Goal: Transaction & Acquisition: Subscribe to service/newsletter

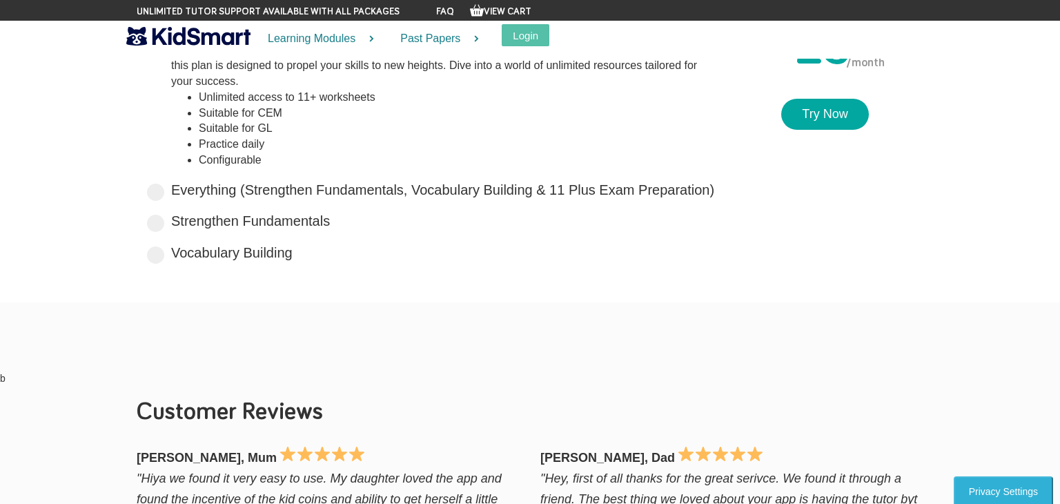
scroll to position [122, 0]
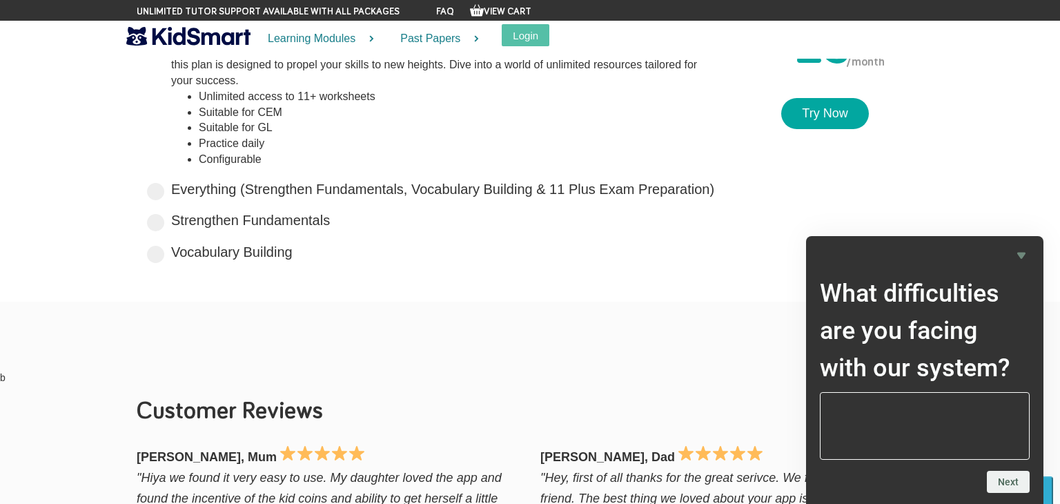
click at [529, 261] on div "Vocabulary Building Boost your vocabulary and unlock the power of words with ou…" at bounding box center [432, 253] width 570 height 23
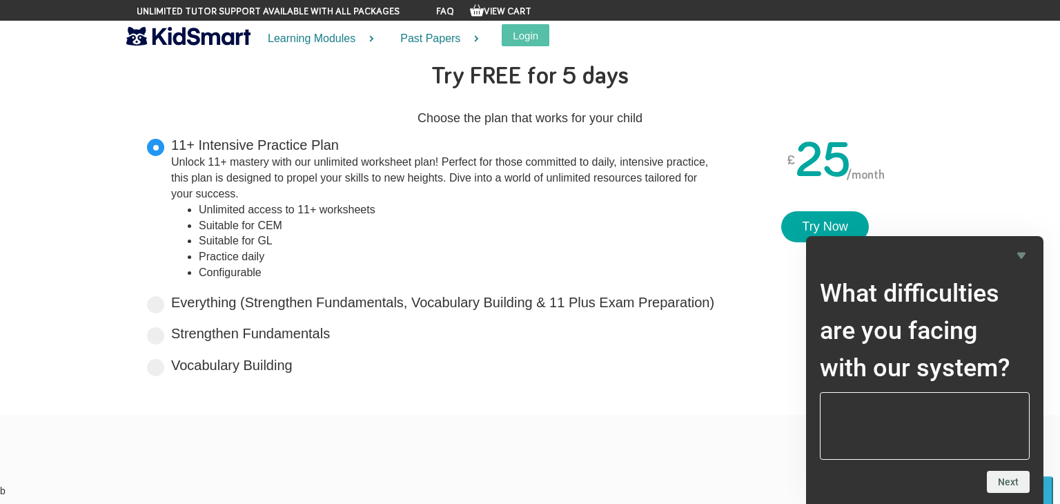
scroll to position [0, 0]
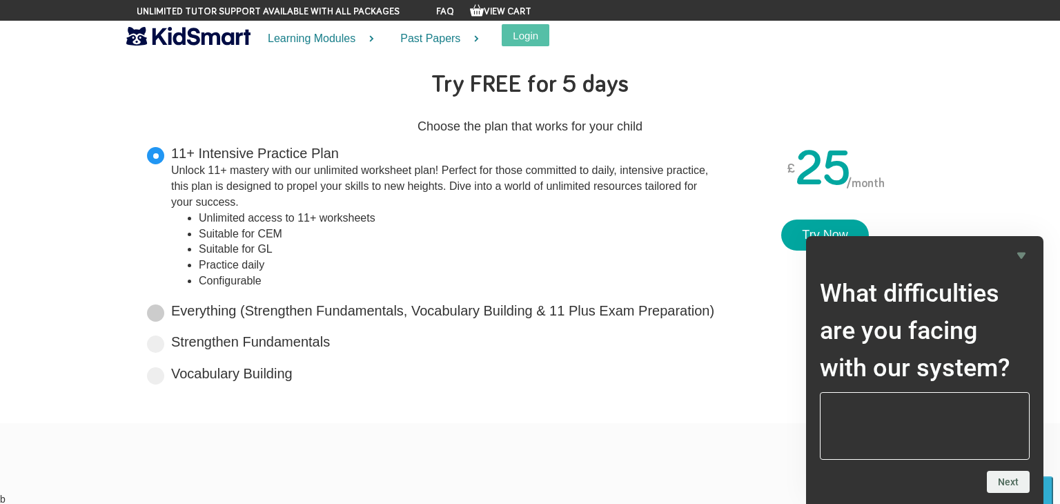
click at [158, 312] on span at bounding box center [155, 312] width 17 height 17
click at [715, 312] on input "Everything (Strengthen Fundamentals, Vocabulary Building & 11 Plus Exam Prepara…" at bounding box center [719, 308] width 9 height 9
radio input "true"
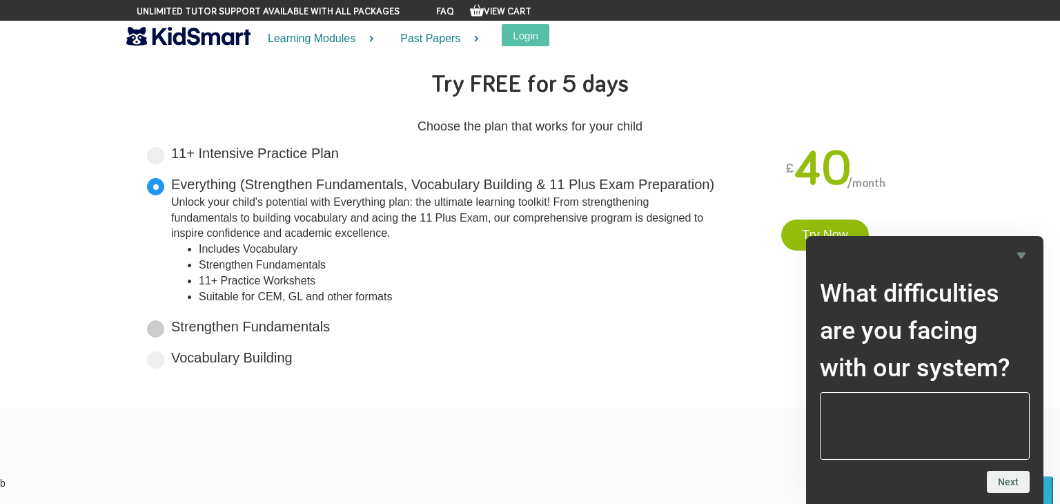
click at [160, 330] on span at bounding box center [155, 328] width 17 height 17
click at [330, 329] on input "Strengthen Fundamentals Tailored for primary years, it lays a solid foundation …" at bounding box center [334, 324] width 9 height 9
radio input "true"
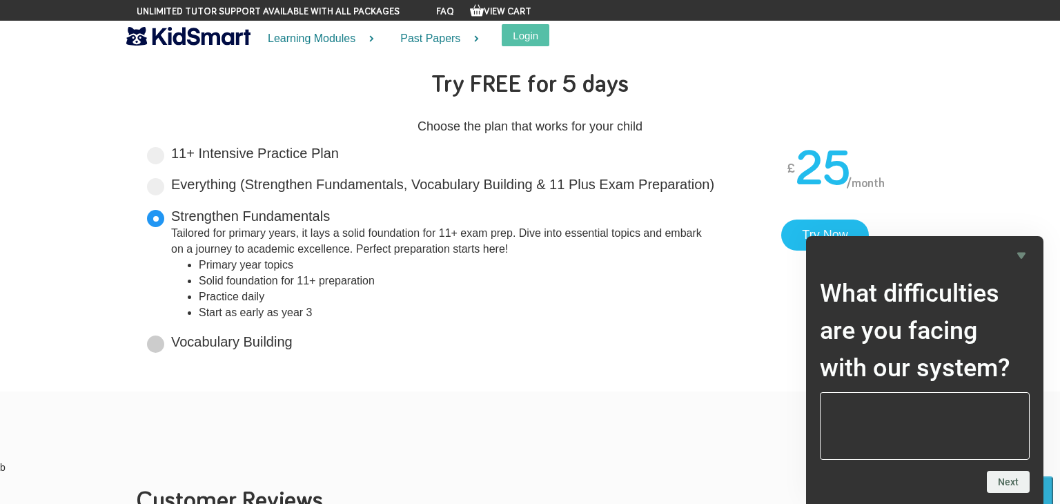
click at [151, 347] on span at bounding box center [155, 344] width 17 height 17
click at [293, 344] on input "Vocabulary Building Boost your vocabulary and unlock the power of words with ou…" at bounding box center [297, 339] width 9 height 9
radio input "true"
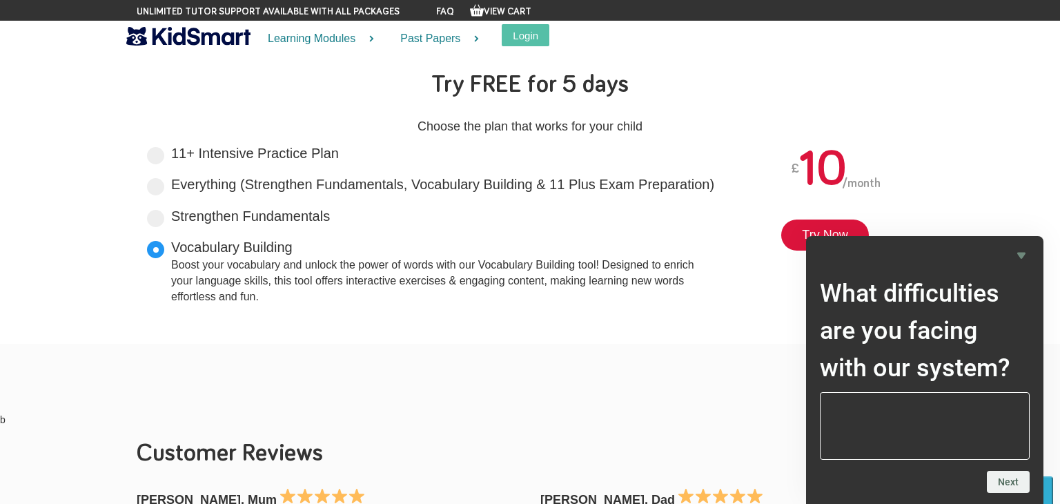
click at [942, 125] on section "Try FREE for 5 days Choose the plan that works for your child 11+ Intensive Pra…" at bounding box center [530, 195] width 1060 height 295
